Goal: Task Accomplishment & Management: Use online tool/utility

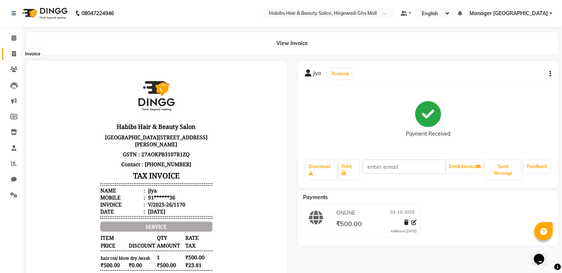
drag, startPoint x: 13, startPoint y: 55, endPoint x: 29, endPoint y: 59, distance: 16.8
click at [12, 55] on icon at bounding box center [14, 54] width 4 height 6
select select "service"
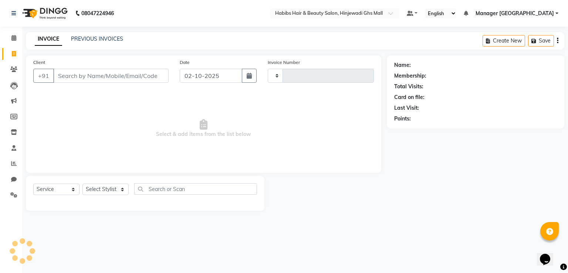
type input "1171"
select select "7463"
click at [99, 38] on link "PREVIOUS INVOICES" at bounding box center [97, 39] width 52 height 7
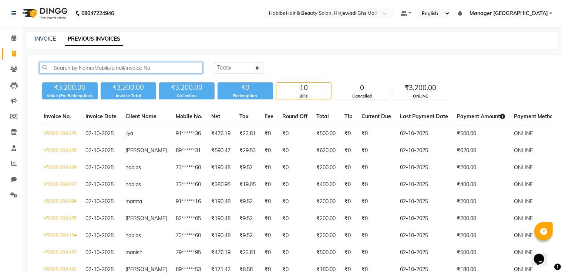
click at [130, 64] on input "text" at bounding box center [121, 67] width 164 height 11
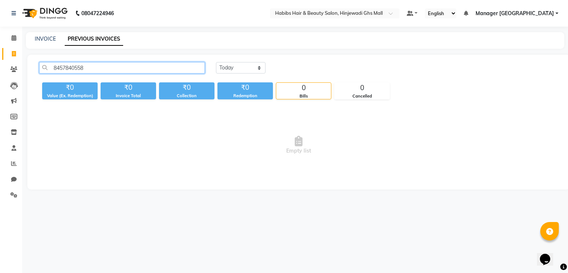
type input "8457840558"
